Goal: Task Accomplishment & Management: Use online tool/utility

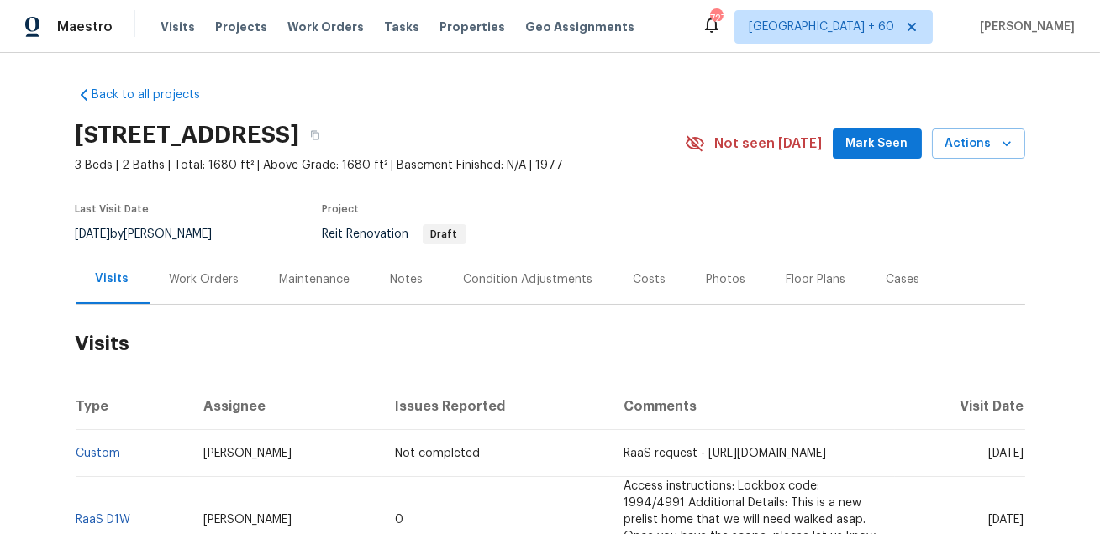
click at [227, 286] on div "Work Orders" at bounding box center [205, 279] width 70 height 17
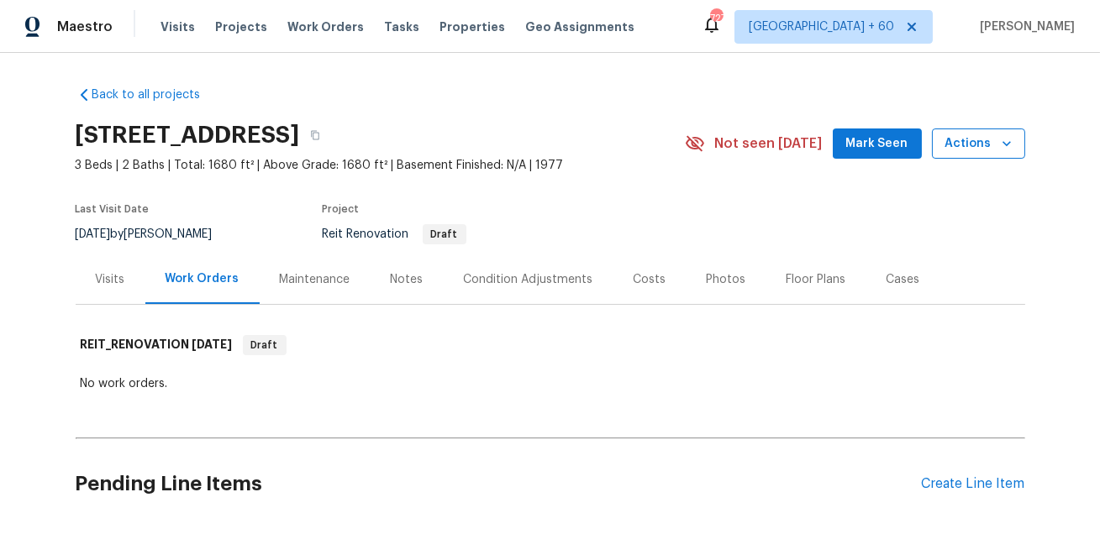
click at [1005, 150] on icon "button" at bounding box center [1006, 143] width 17 height 17
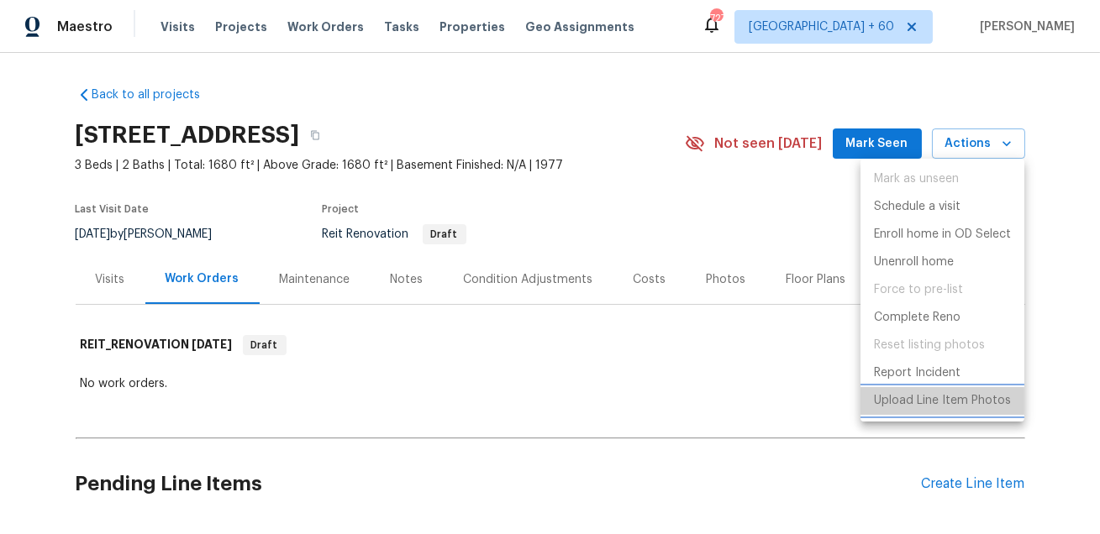
click at [953, 407] on p "Upload Line Item Photos" at bounding box center [942, 401] width 137 height 18
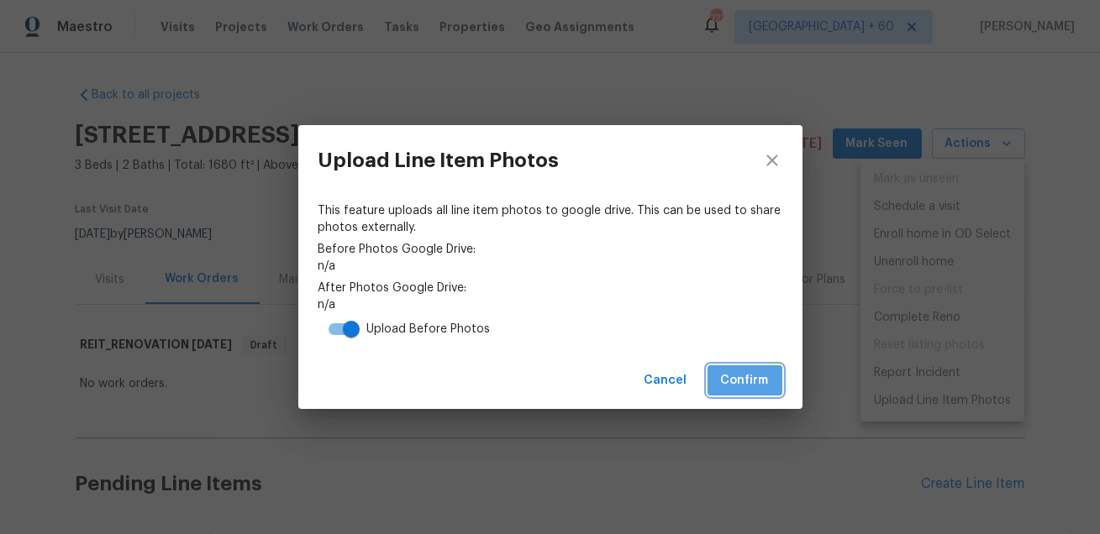
click at [755, 385] on span "Confirm" at bounding box center [745, 380] width 48 height 21
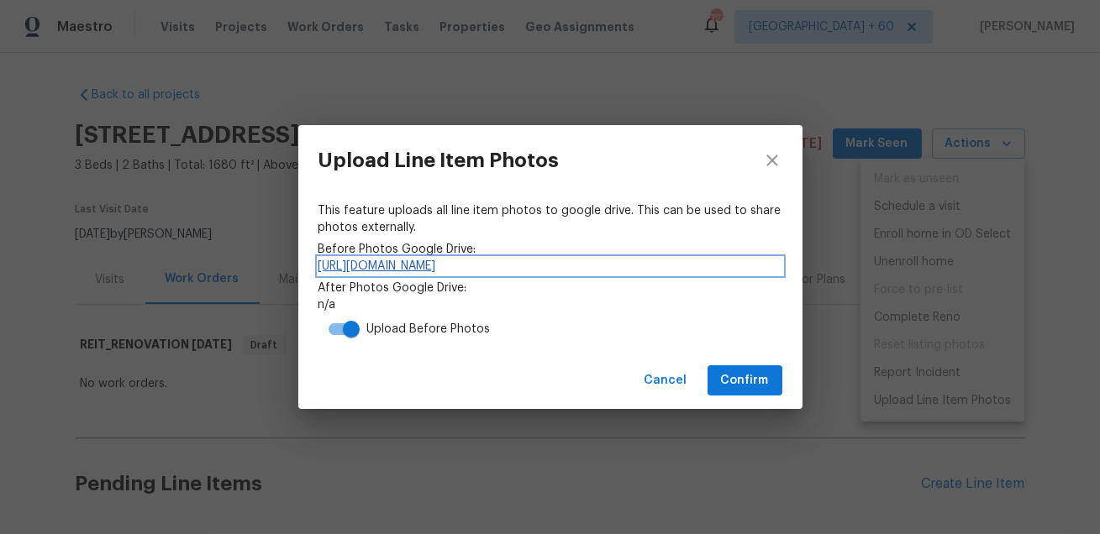
click at [522, 265] on link "https://drive.google.com/drive/folders/1rMgADE9BmzAS9rC5jn1atIh2rRYr_t8d" at bounding box center [550, 266] width 464 height 17
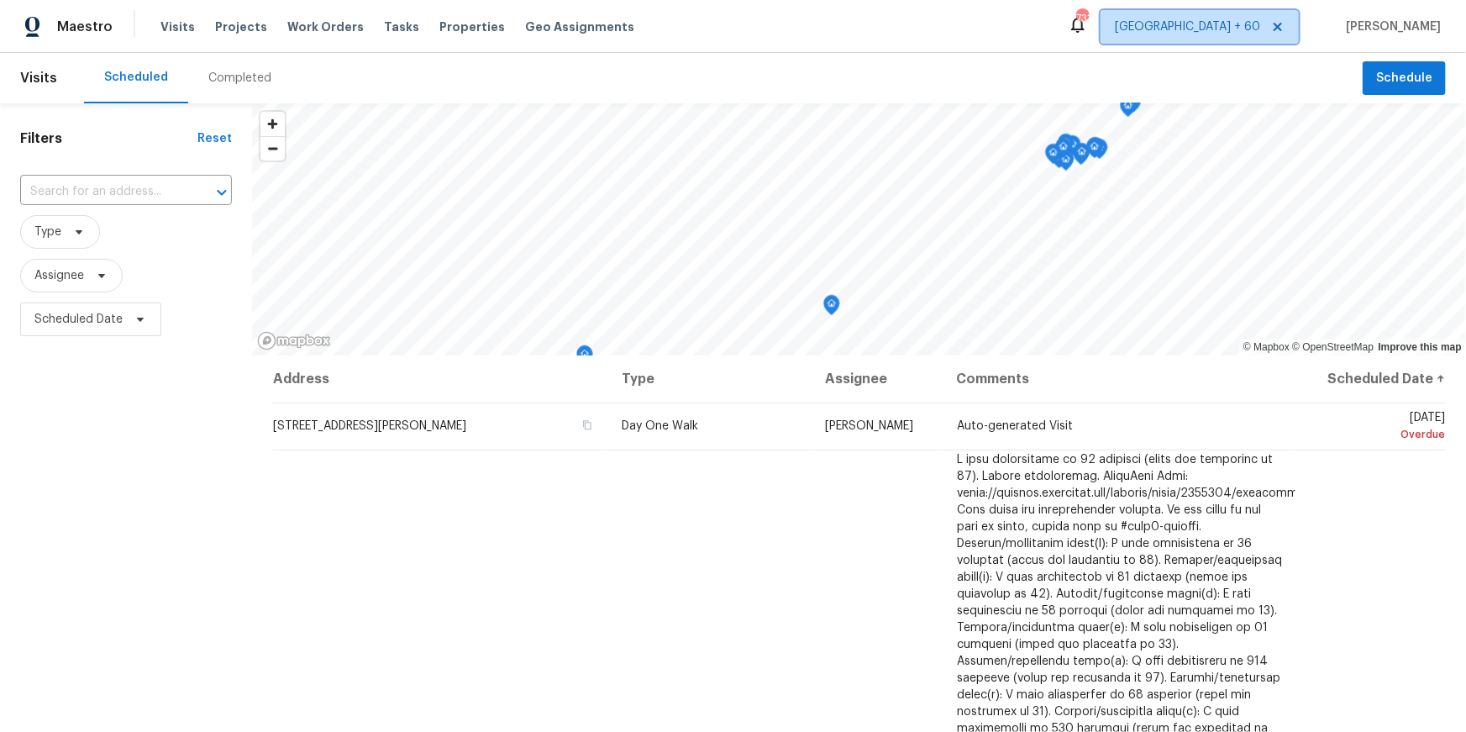
click at [1282, 28] on icon at bounding box center [1277, 27] width 8 height 8
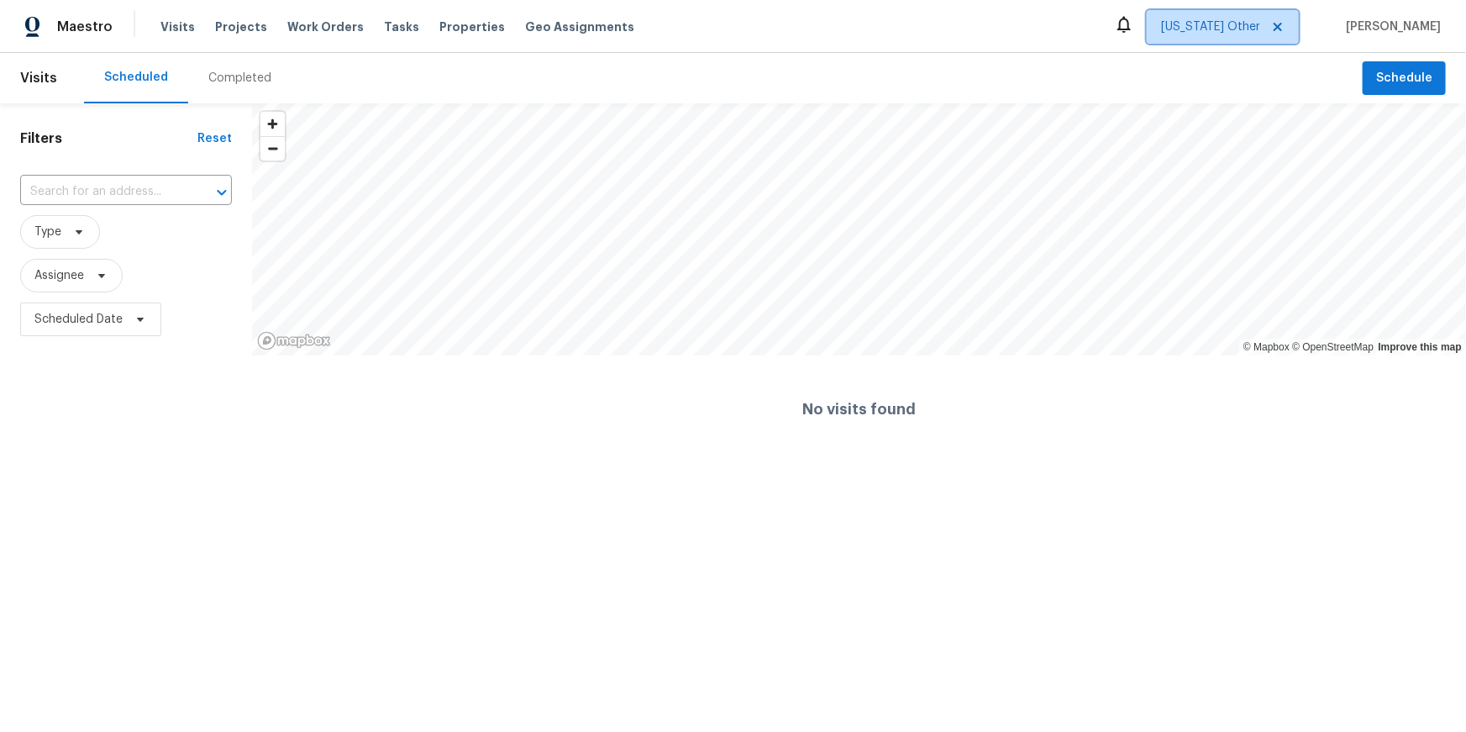
click at [1260, 28] on span "Alabama Other" at bounding box center [1210, 26] width 99 height 17
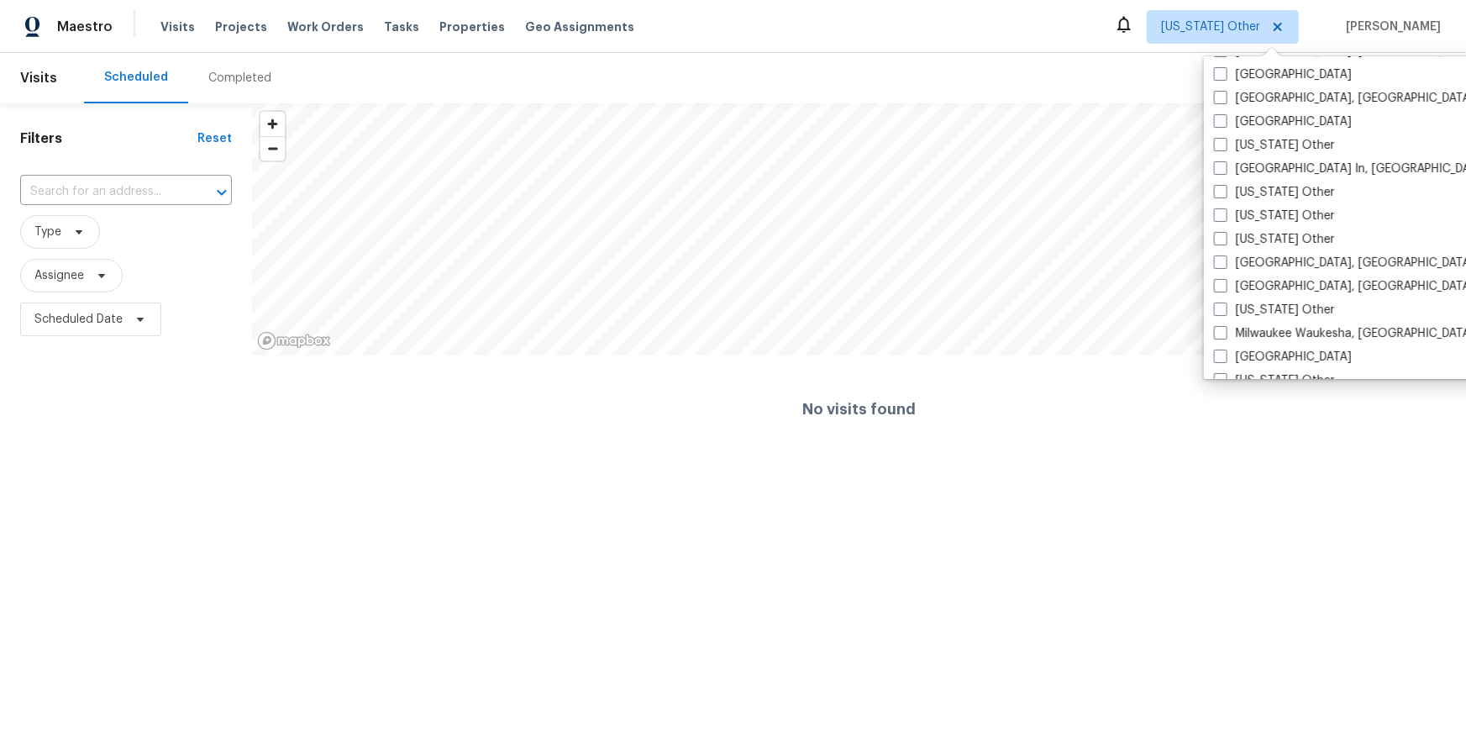
scroll to position [1194, 0]
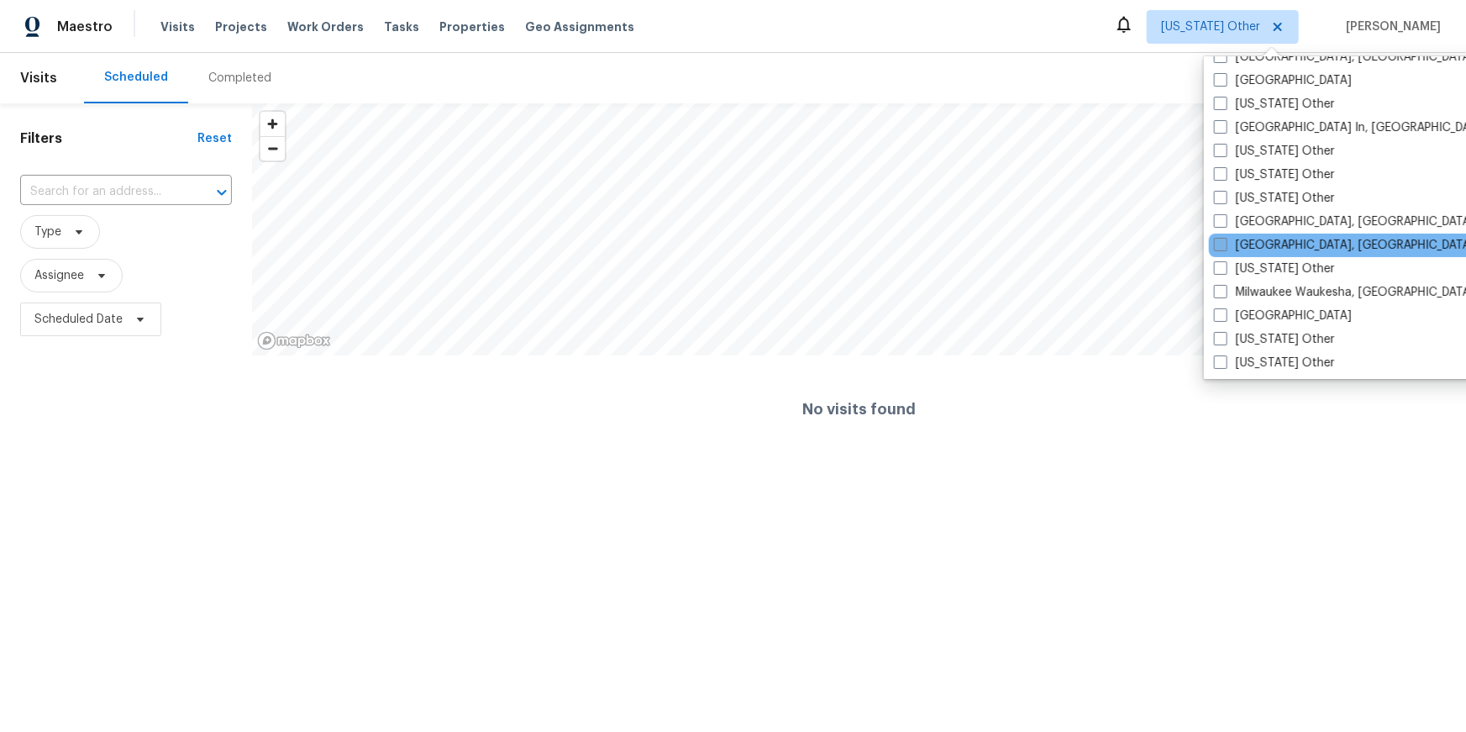
click at [1253, 246] on label "Miami, FL" at bounding box center [1344, 245] width 260 height 17
click at [1225, 246] on input "Miami, FL" at bounding box center [1219, 242] width 11 height 11
checkbox input "true"
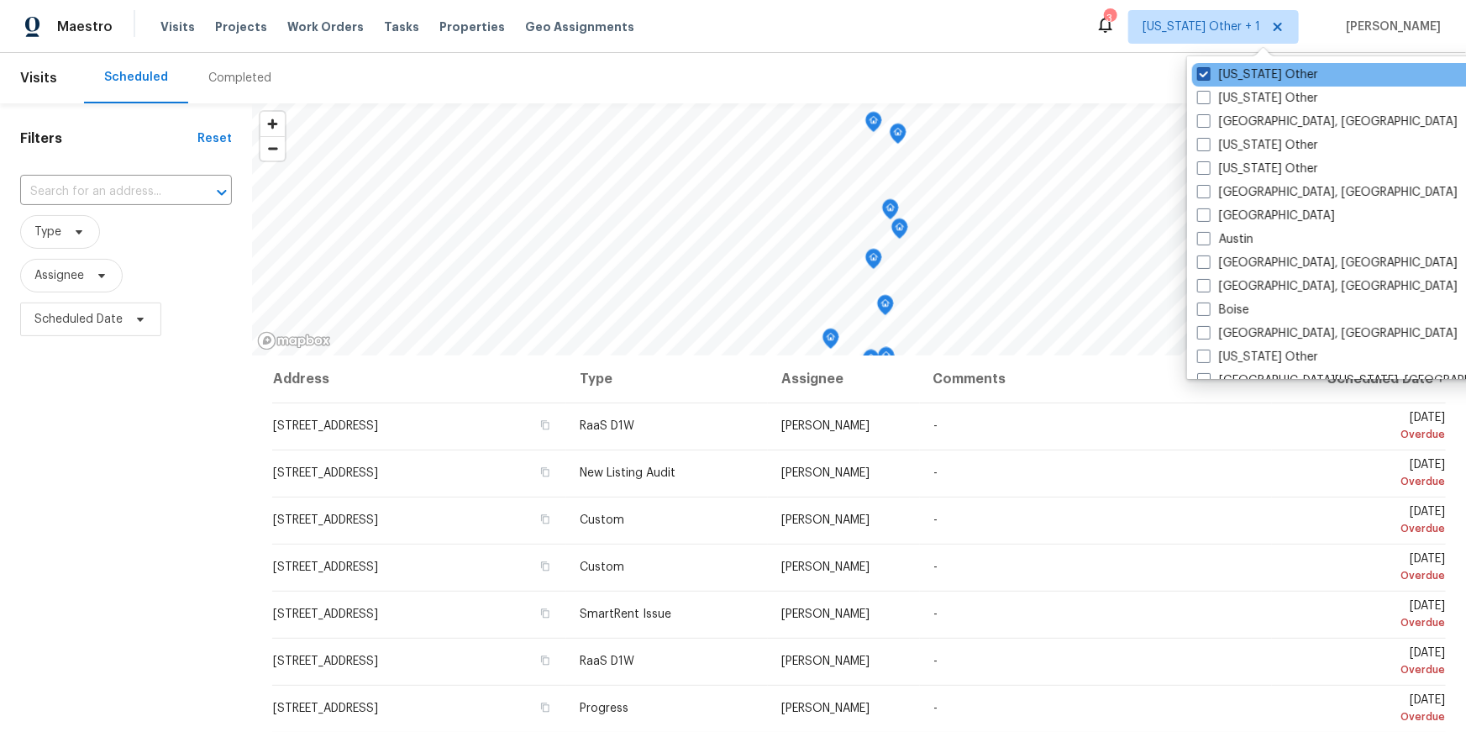
click at [1236, 71] on label "Alabama Other" at bounding box center [1257, 74] width 121 height 17
click at [1208, 71] on input "Alabama Other" at bounding box center [1202, 71] width 11 height 11
checkbox input "false"
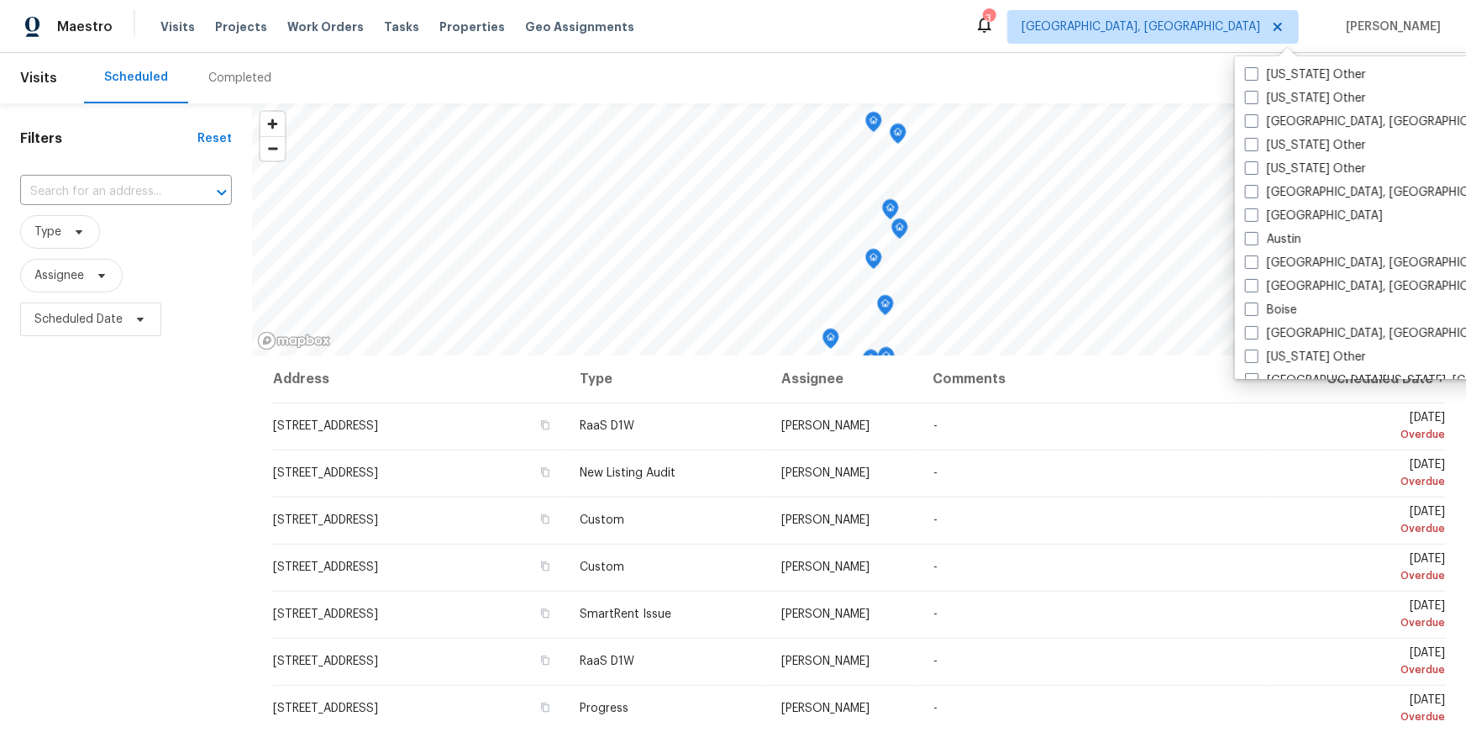
click at [962, 43] on div "Maestro Visits Projects Work Orders Tasks Properties Geo Assignments 3 Miami, F…" at bounding box center [733, 26] width 1466 height 53
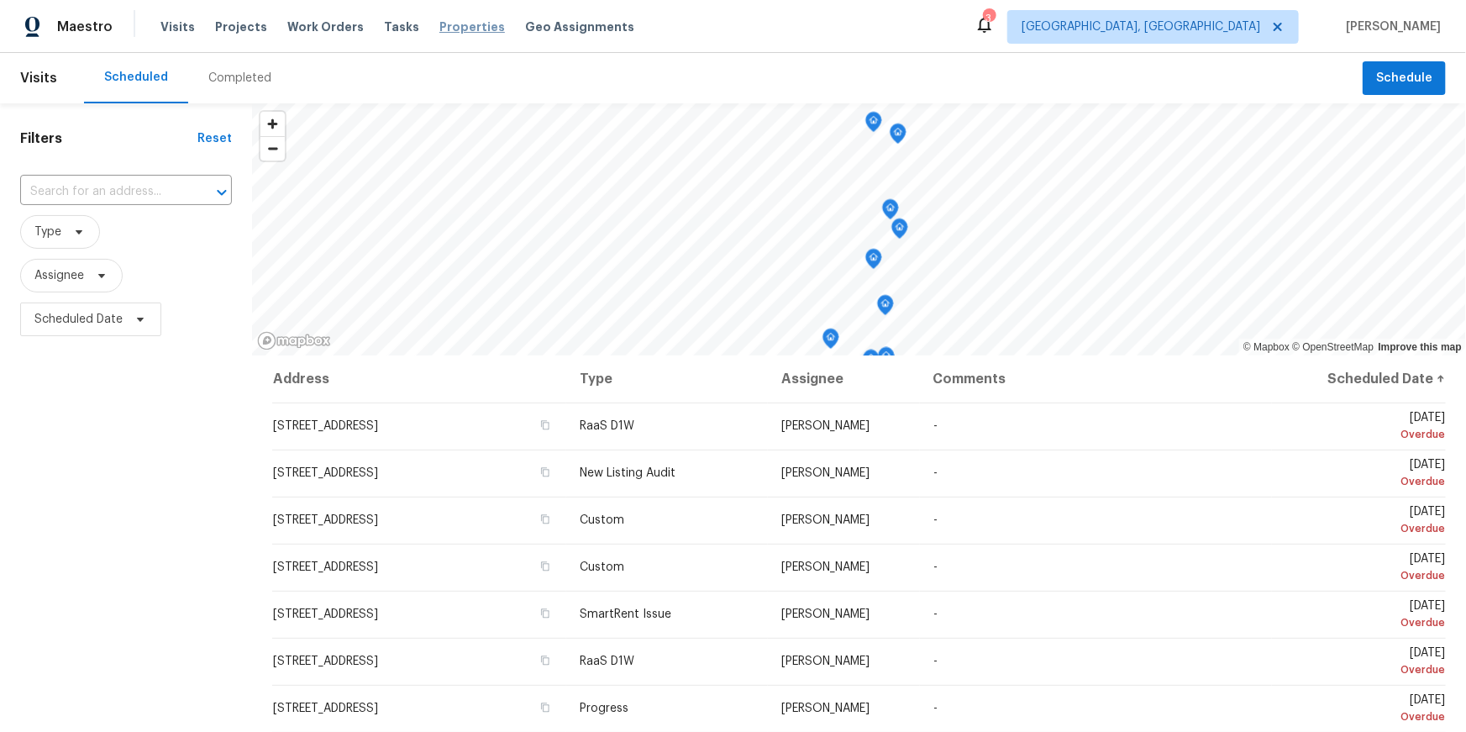
click at [450, 24] on span "Properties" at bounding box center [472, 26] width 66 height 17
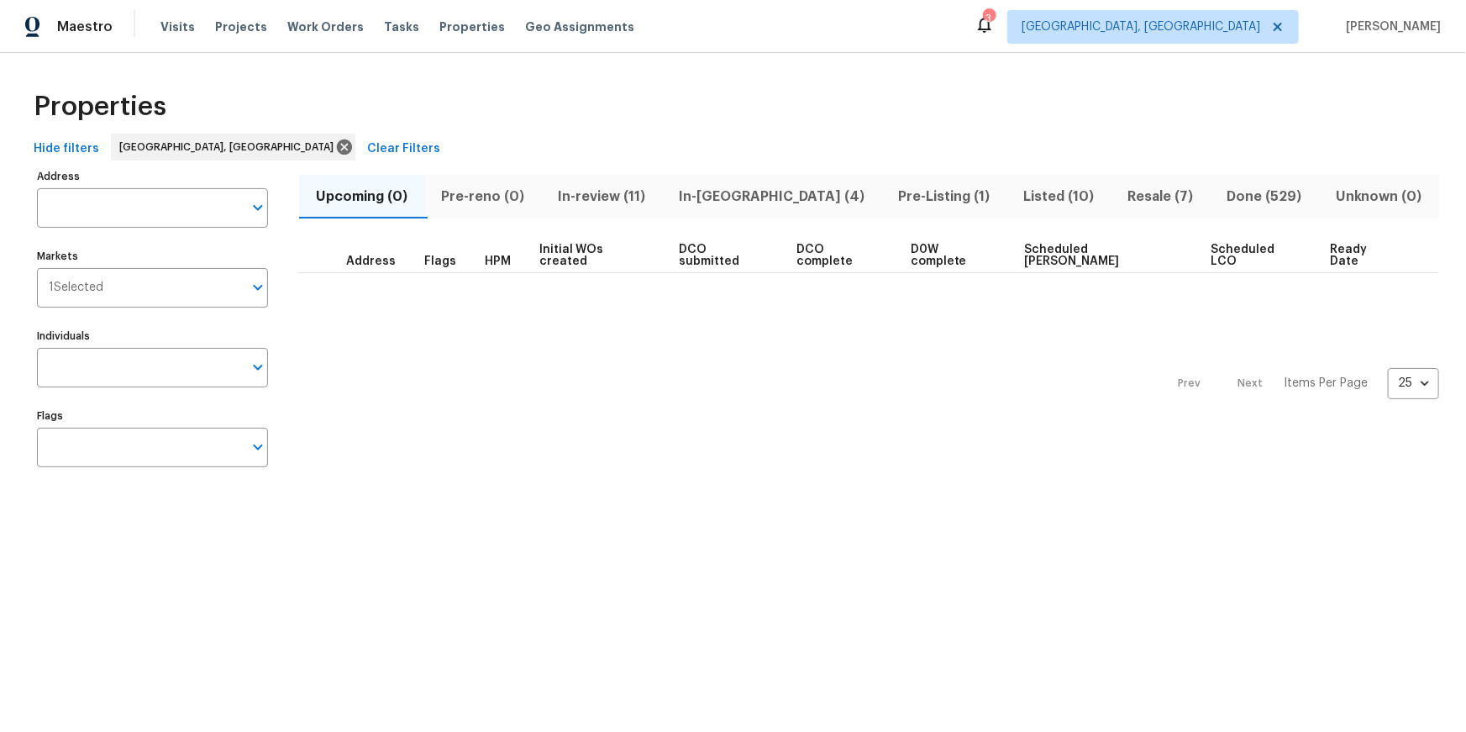
click at [714, 199] on span "In-reno (4)" at bounding box center [771, 197] width 199 height 24
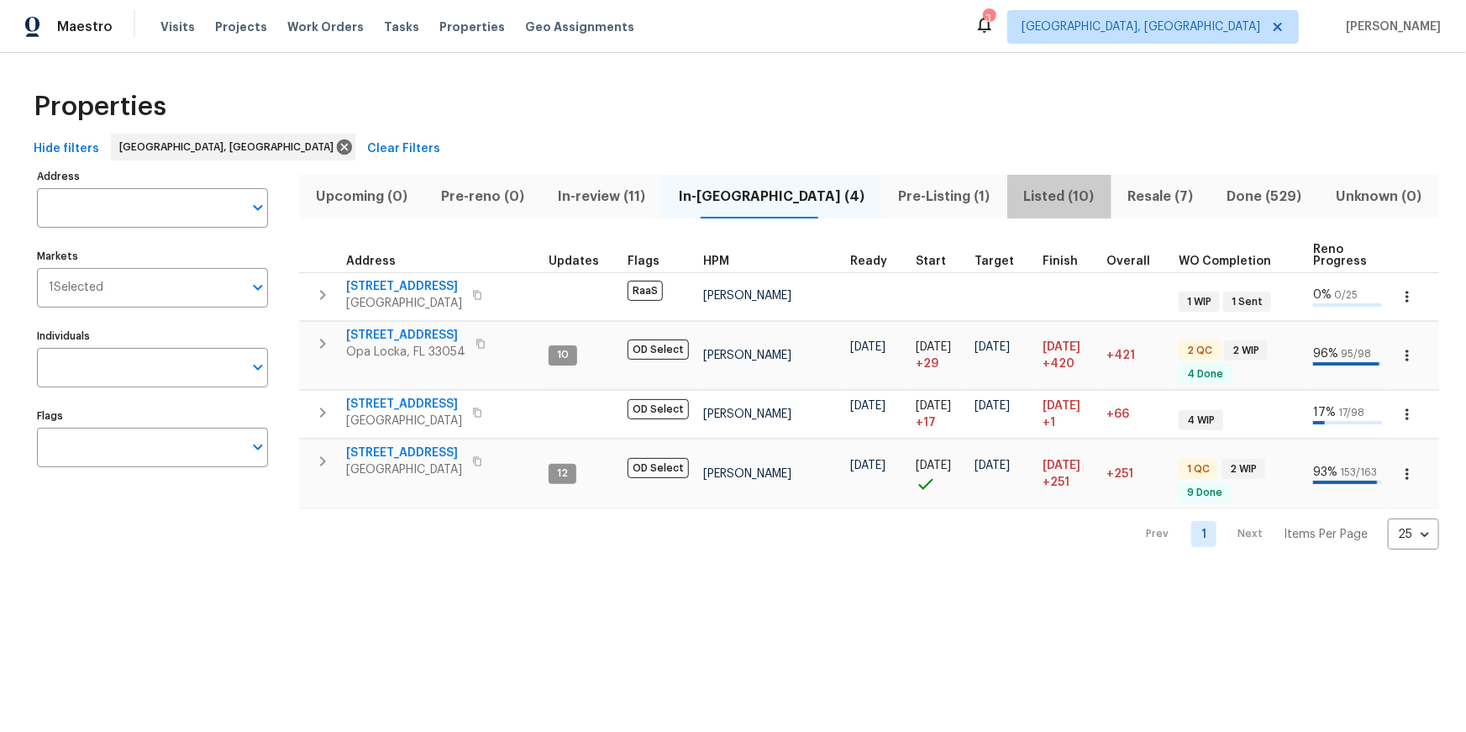
click at [1018, 195] on span "Listed (10)" at bounding box center [1059, 197] width 84 height 24
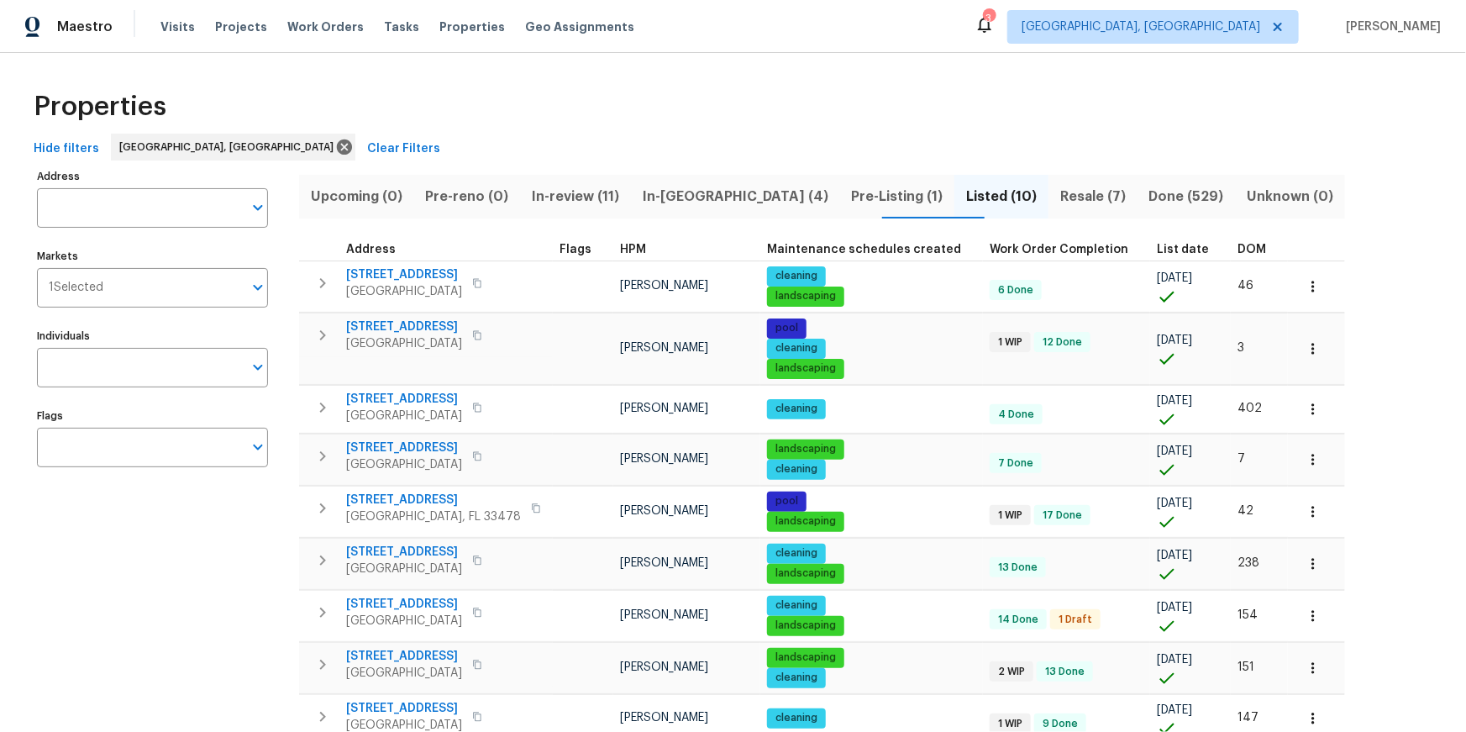
click at [1160, 250] on span "List date" at bounding box center [1183, 250] width 52 height 12
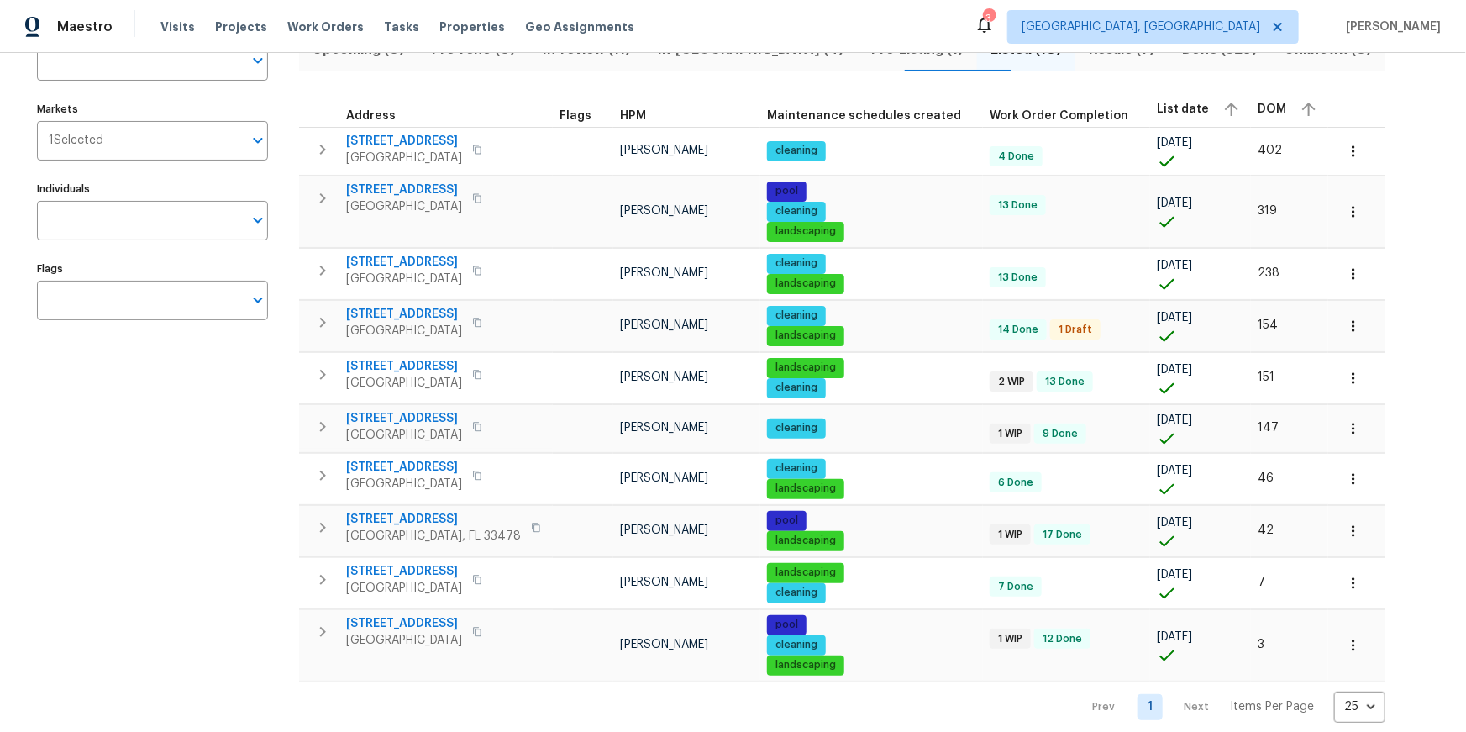
scroll to position [149, 0]
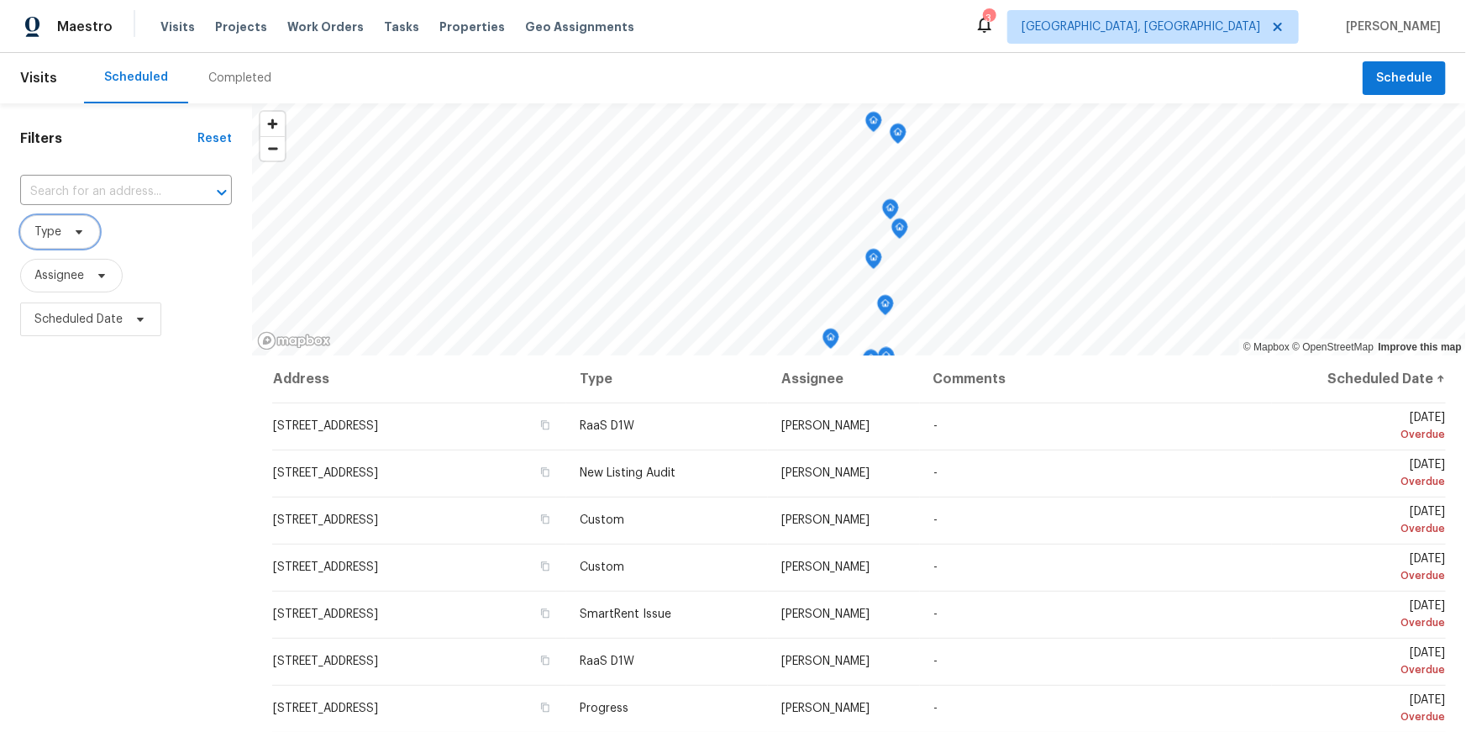
click at [57, 231] on span "Type" at bounding box center [47, 231] width 27 height 17
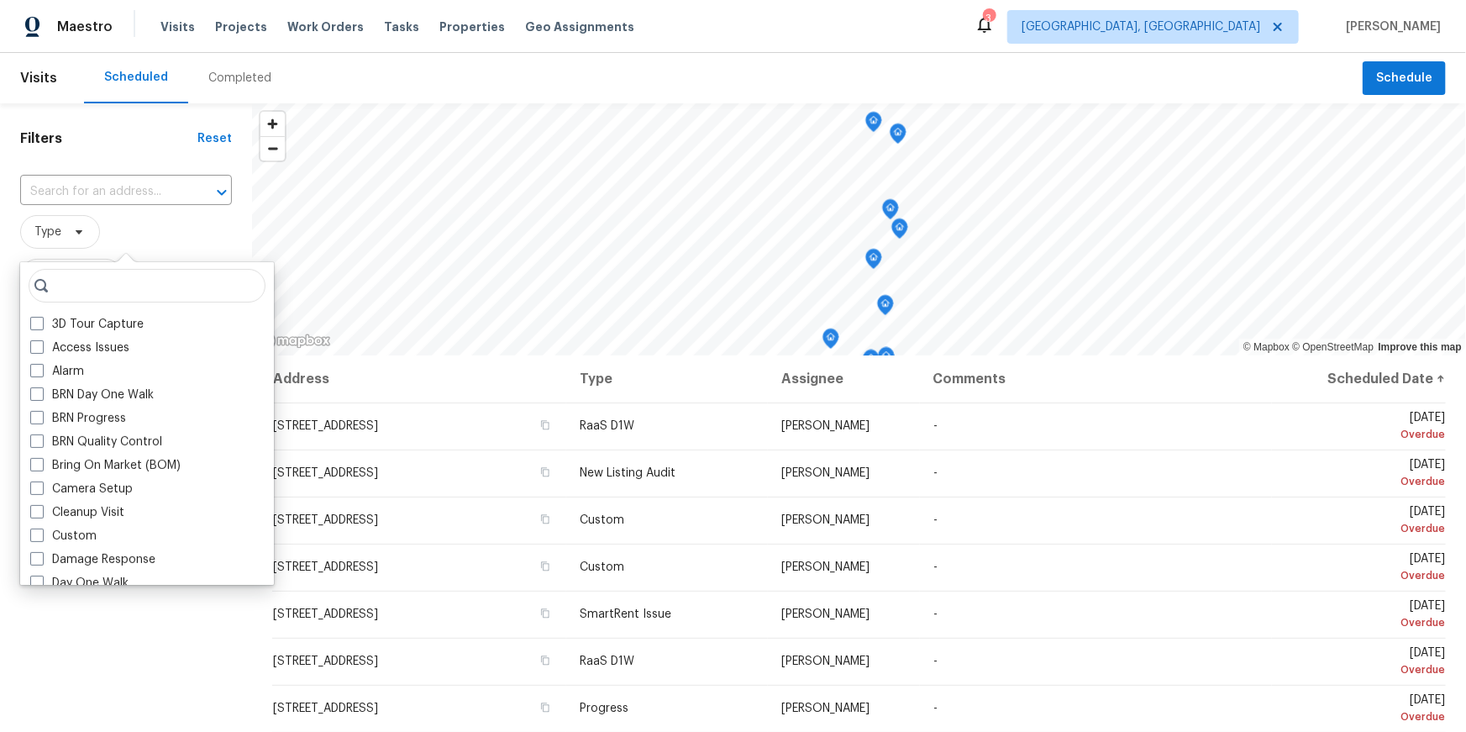
type input "s"
click at [181, 231] on span "Type" at bounding box center [126, 232] width 212 height 34
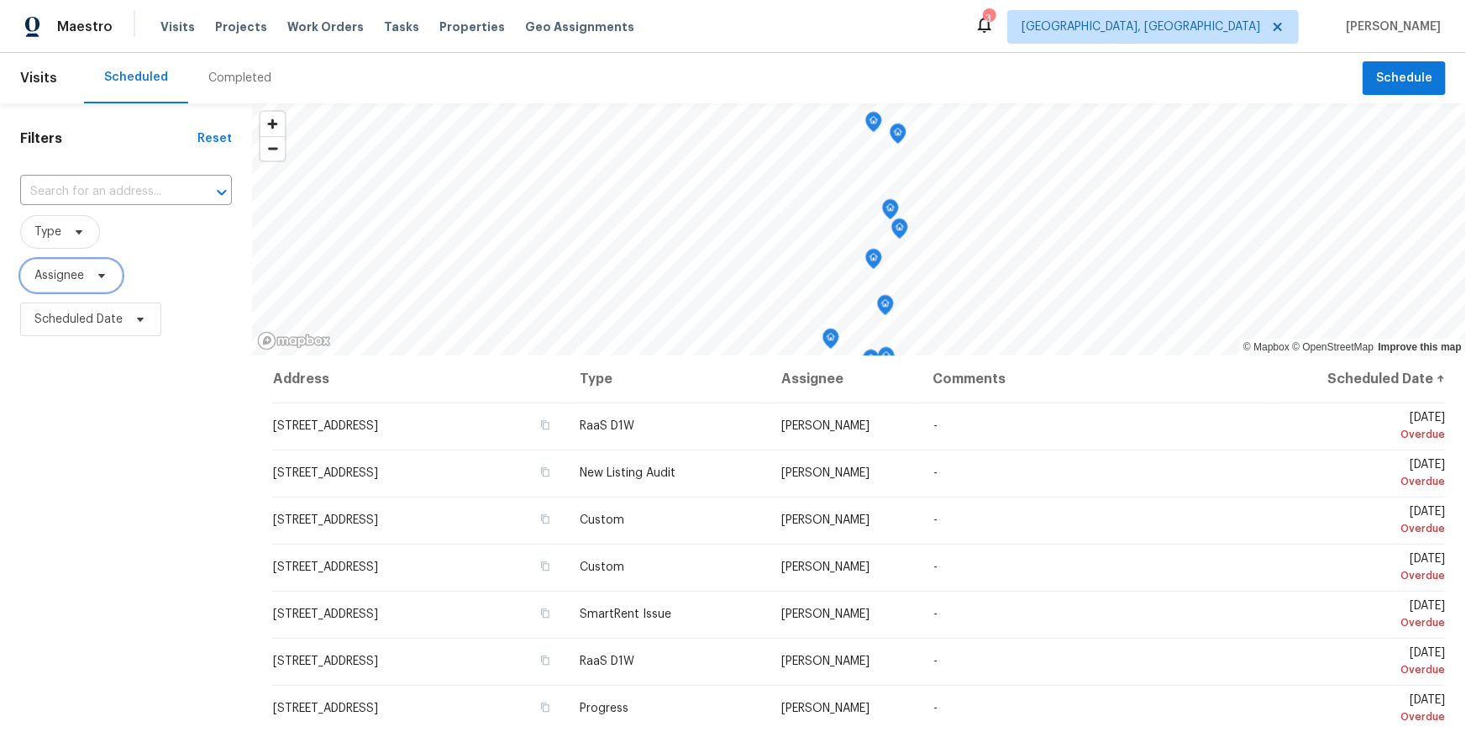
click at [71, 286] on span "Assignee" at bounding box center [71, 276] width 102 height 34
type input "f"
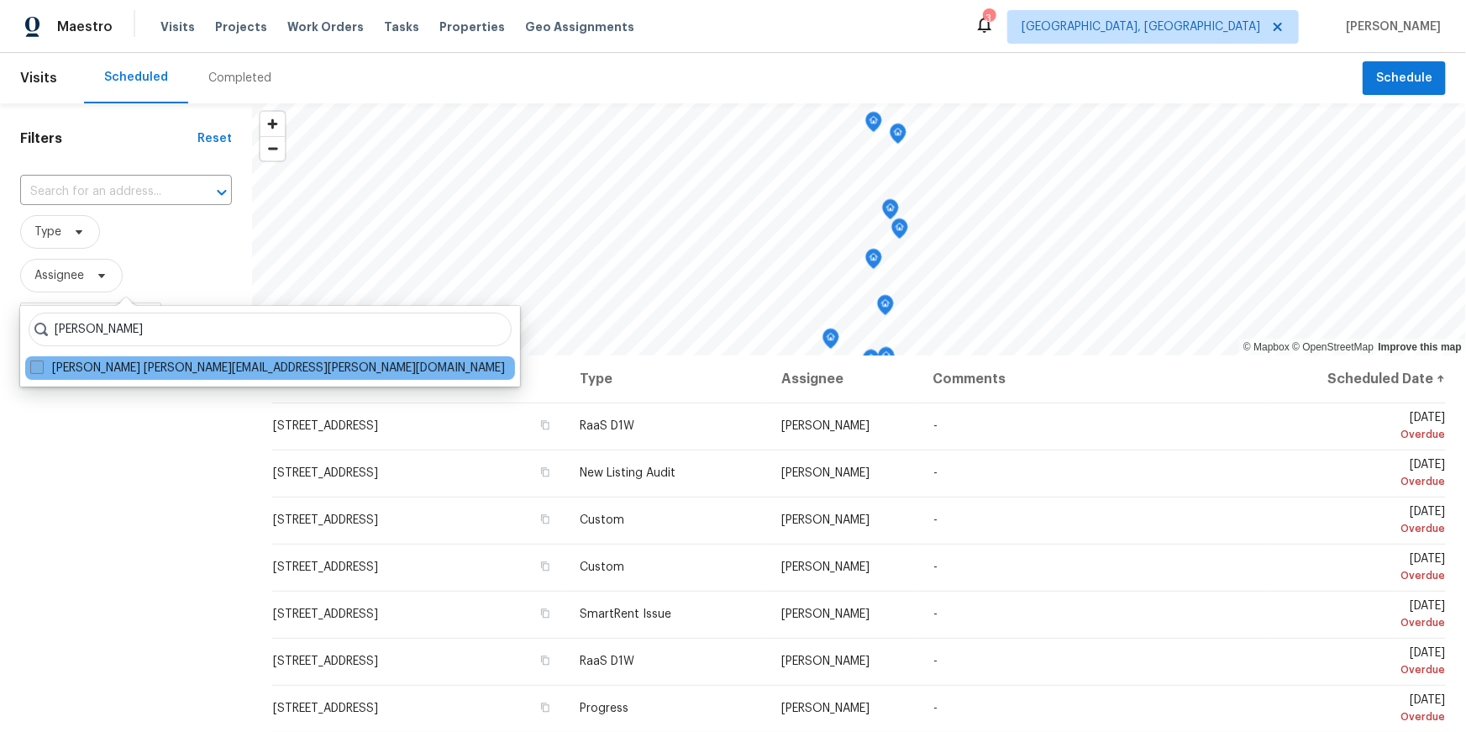
type input "alex baquerizo"
click at [34, 367] on span at bounding box center [36, 366] width 13 height 13
click at [34, 367] on input "Alex Baquerizo alex.baquerizo@opendoor.com" at bounding box center [35, 365] width 11 height 11
checkbox input "true"
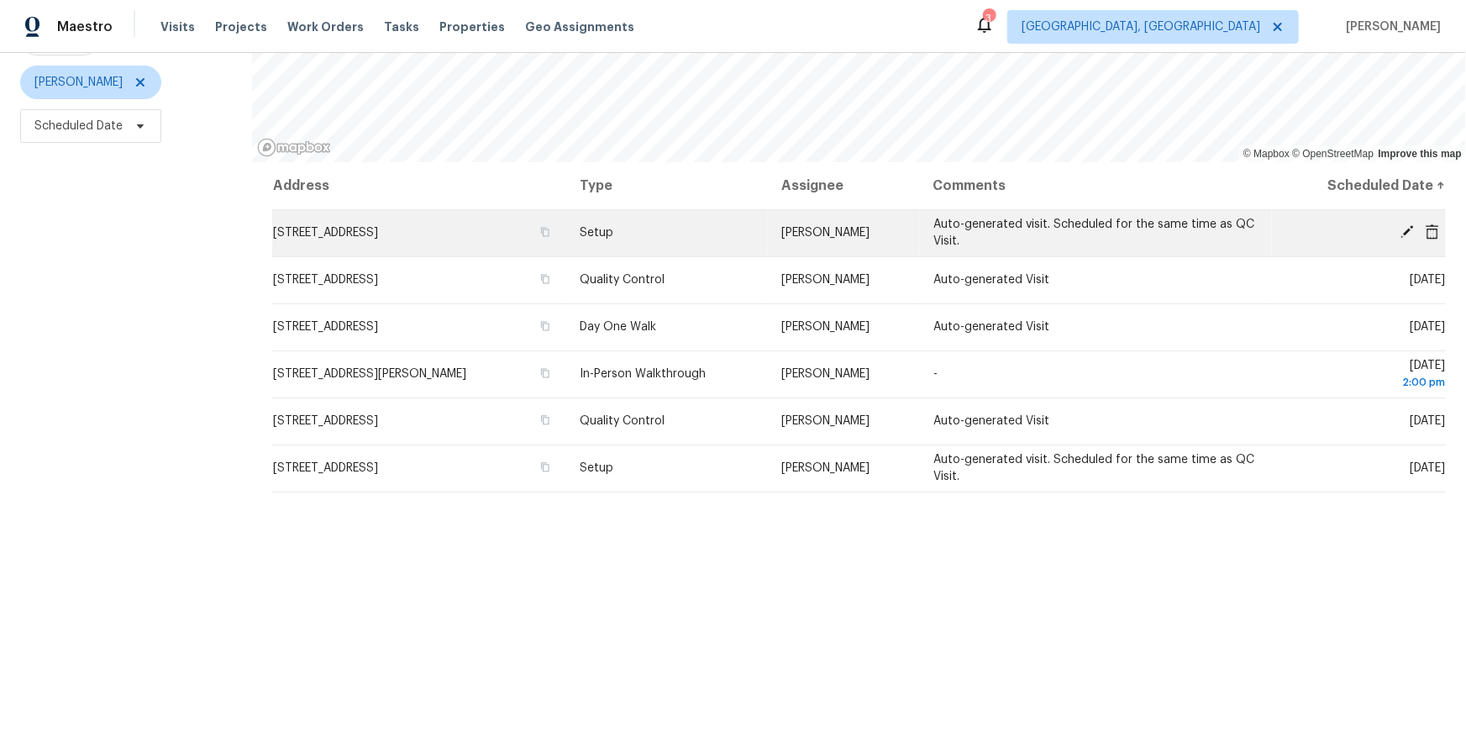
scroll to position [198, 0]
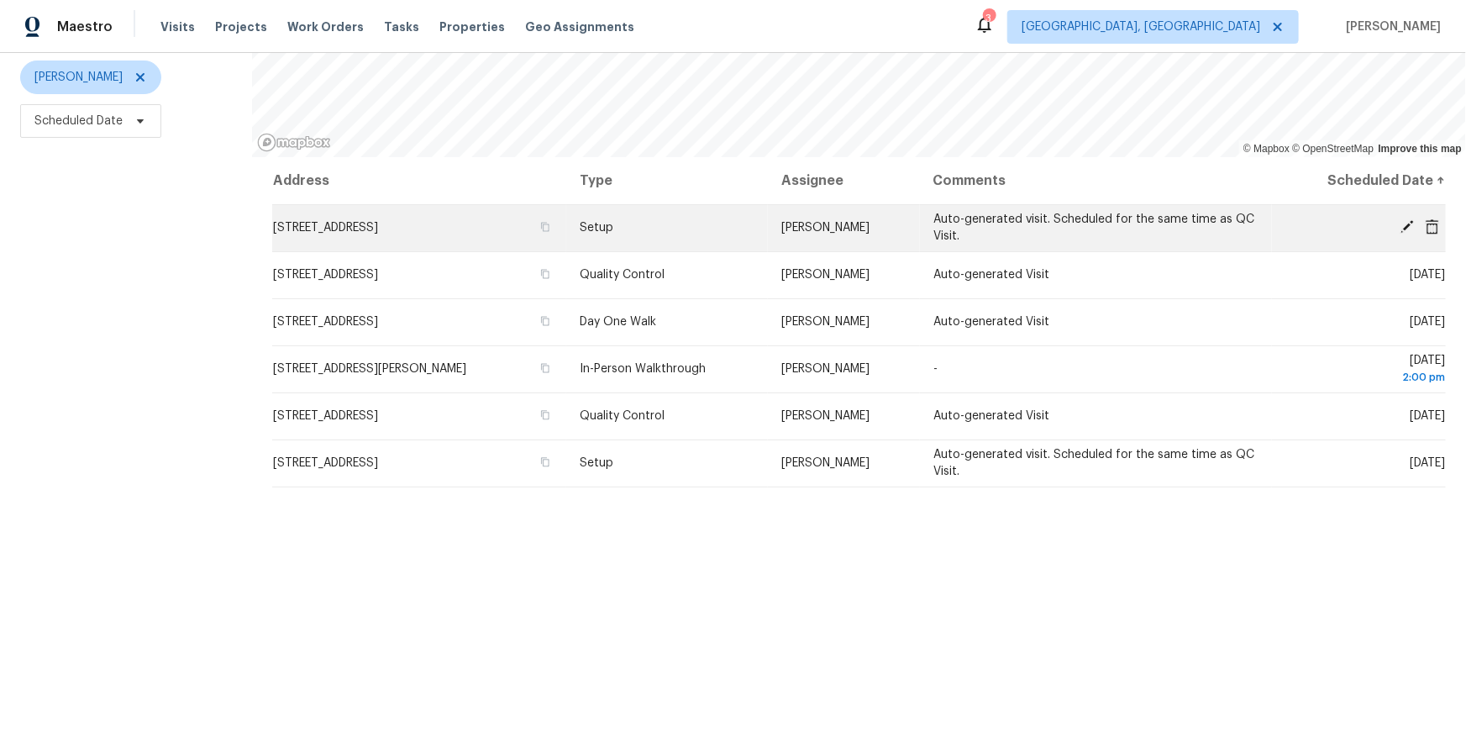
click at [1430, 234] on div at bounding box center [1365, 228] width 160 height 18
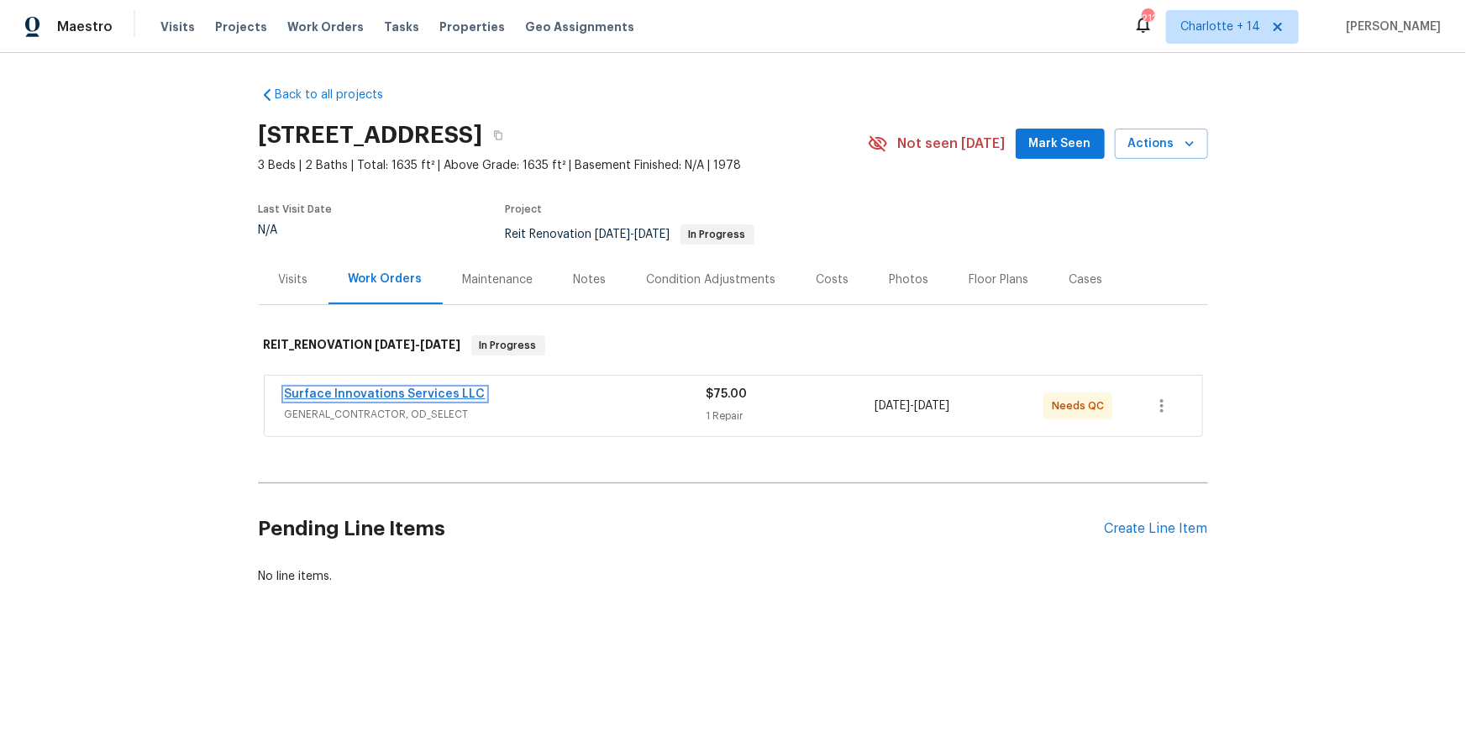
click at [390, 396] on link "Surface Innovations Services LLC" at bounding box center [385, 394] width 201 height 12
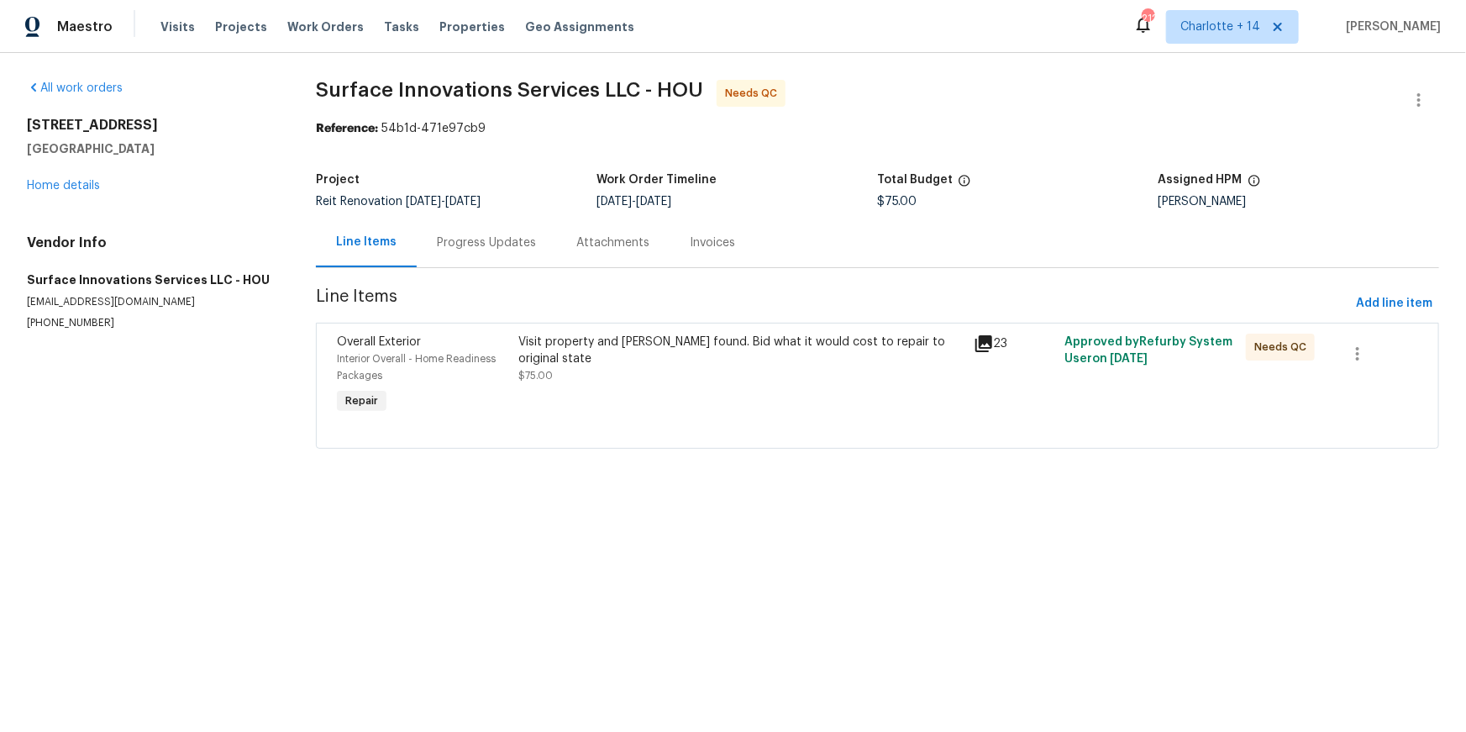
click at [478, 244] on div "Progress Updates" at bounding box center [486, 242] width 99 height 17
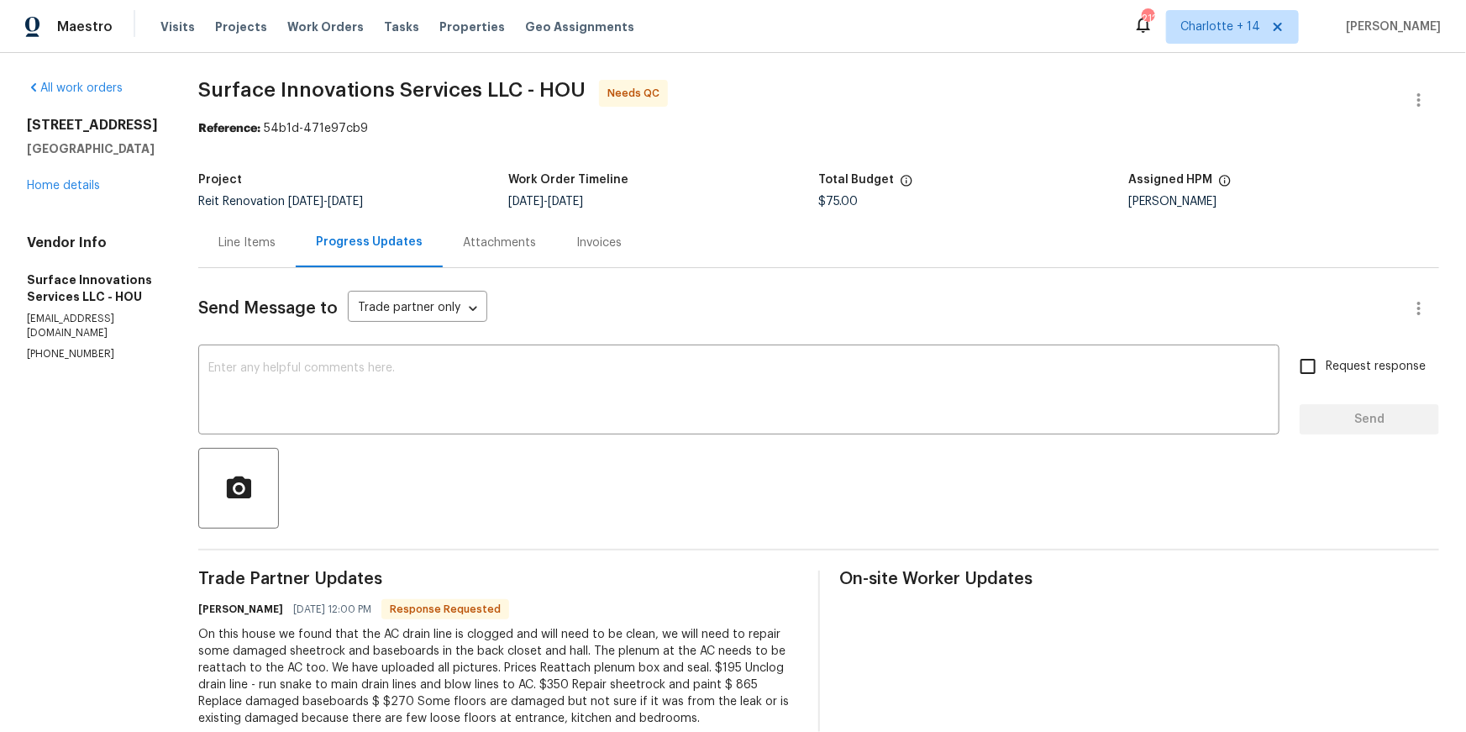
scroll to position [60, 0]
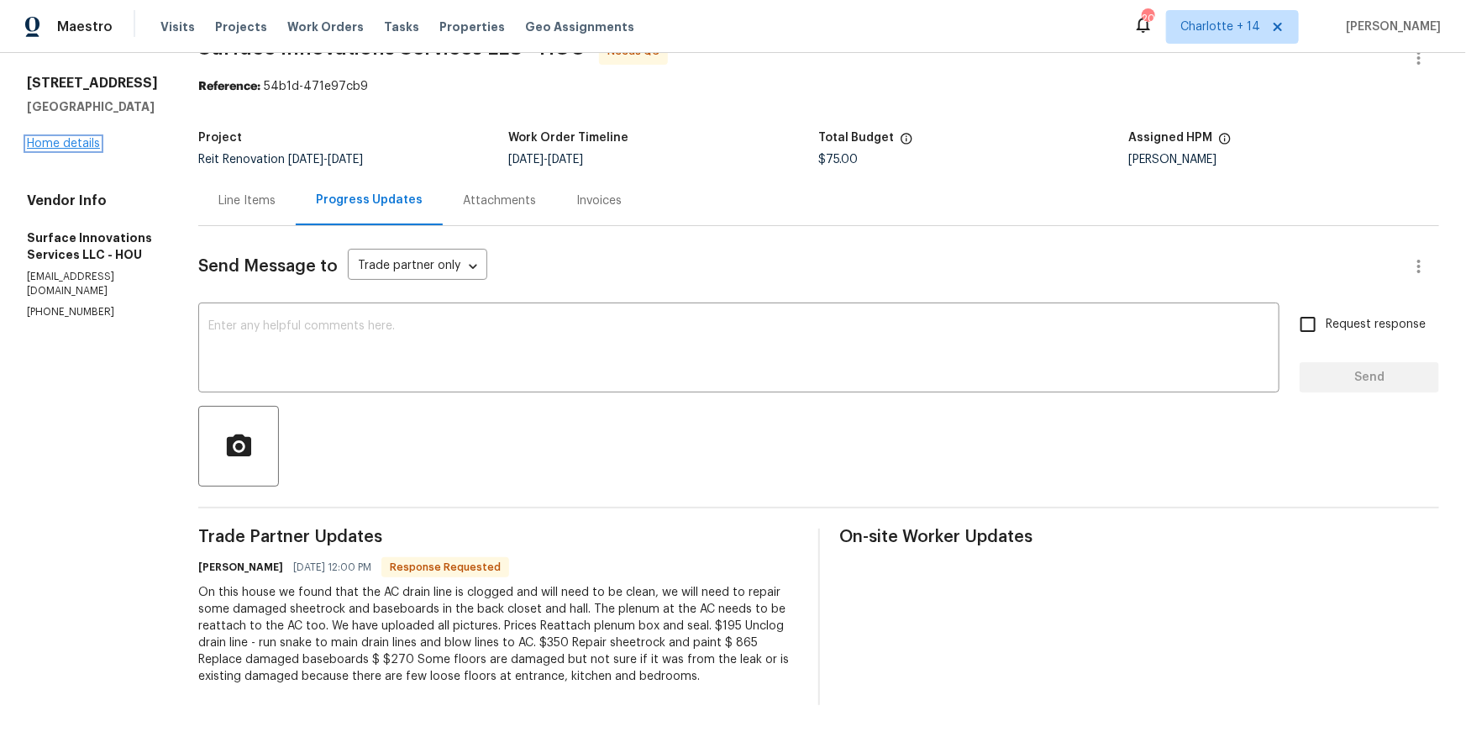
click at [76, 138] on link "Home details" at bounding box center [63, 144] width 73 height 12
